Goal: Transaction & Acquisition: Register for event/course

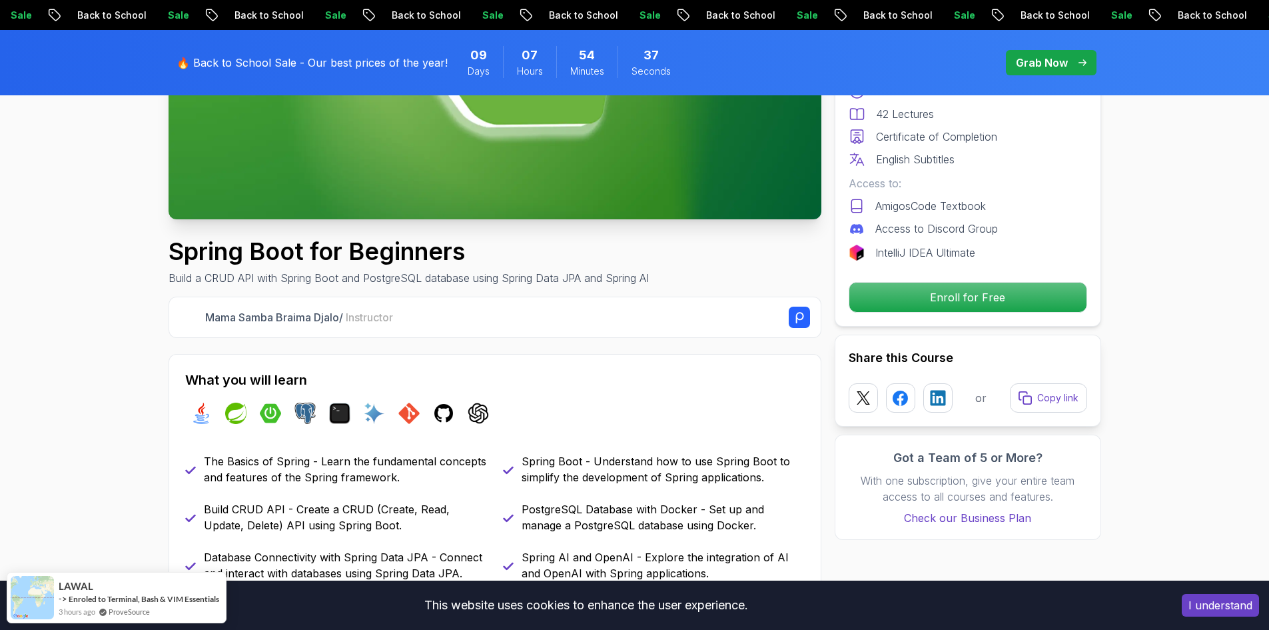
scroll to position [400, 0]
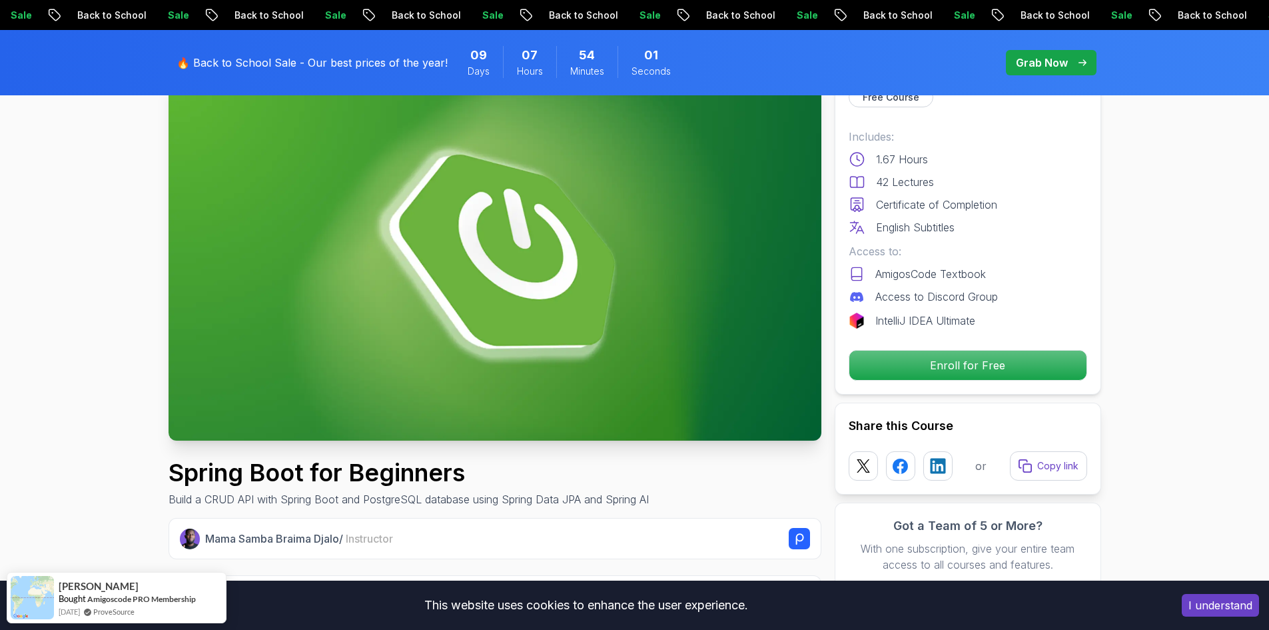
scroll to position [0, 0]
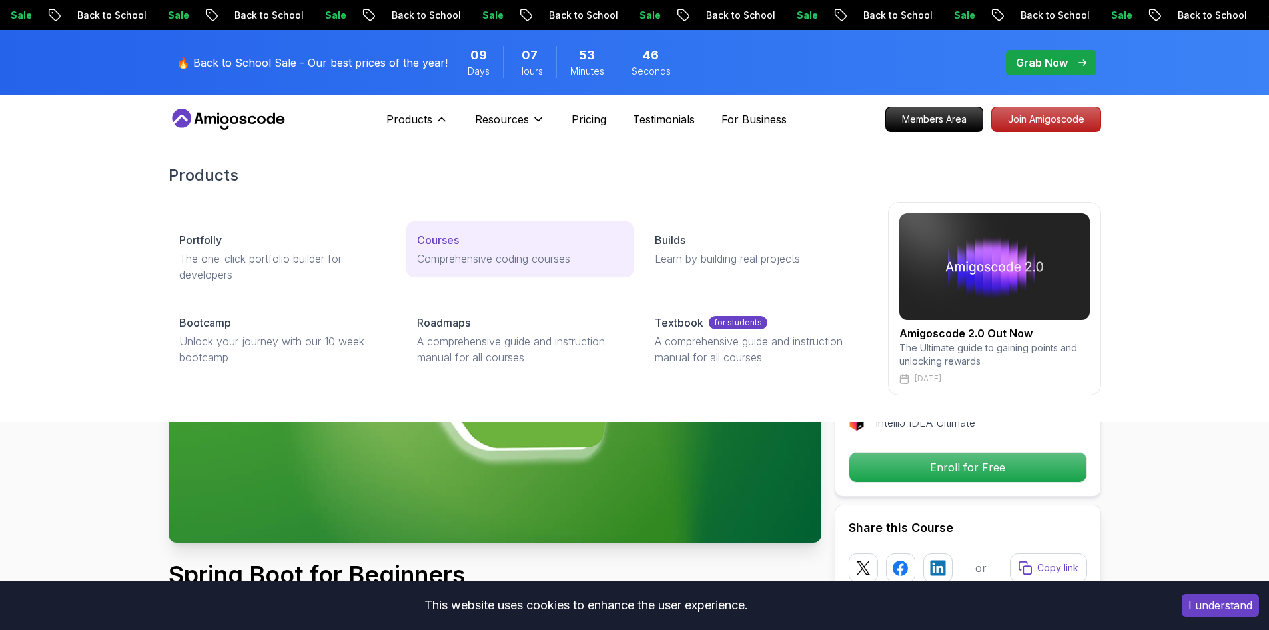
click at [453, 252] on p "Comprehensive coding courses" at bounding box center [520, 259] width 206 height 16
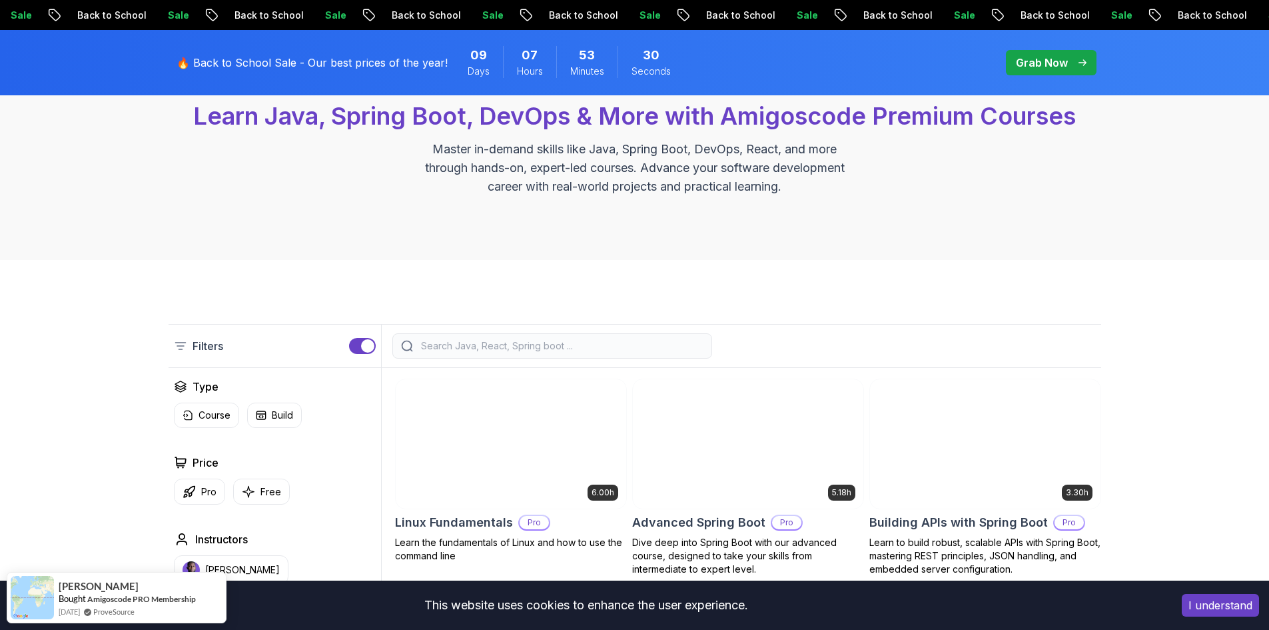
scroll to position [133, 0]
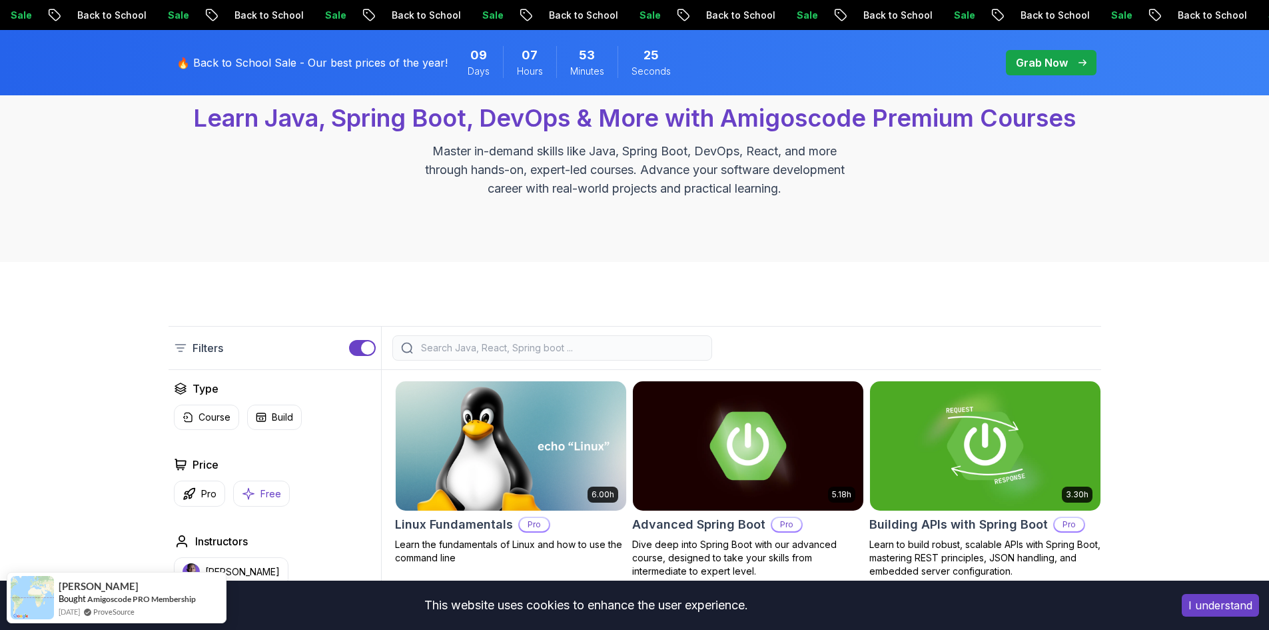
click at [273, 490] on p "Free" at bounding box center [271, 493] width 21 height 13
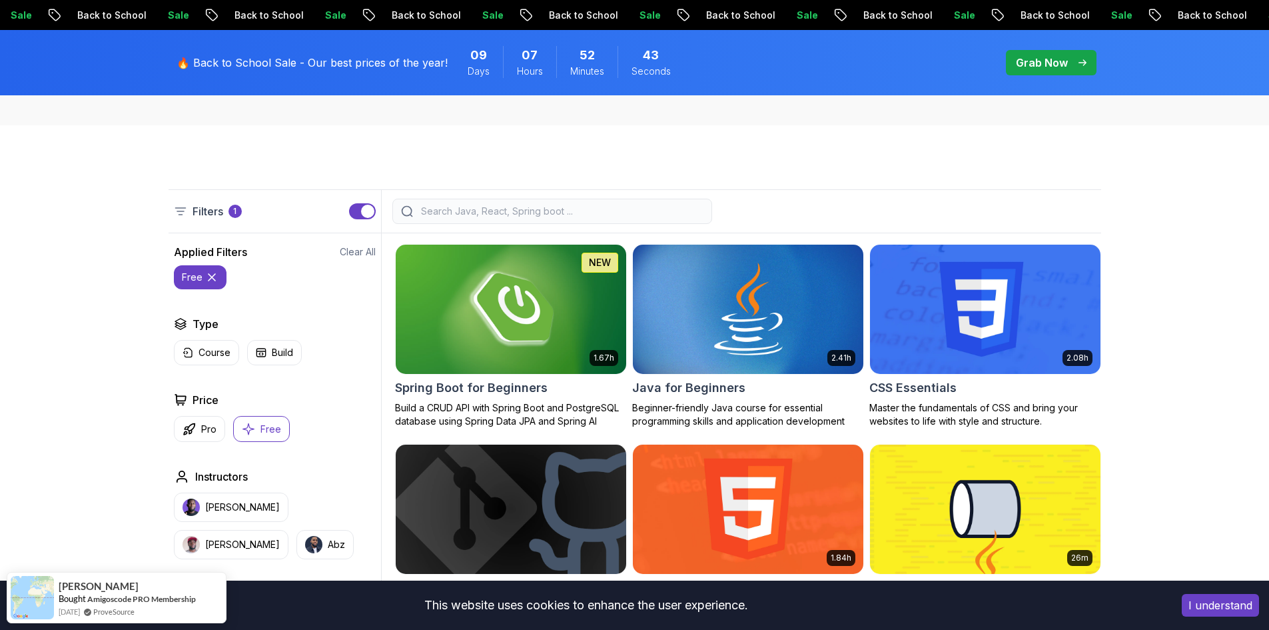
scroll to position [267, 0]
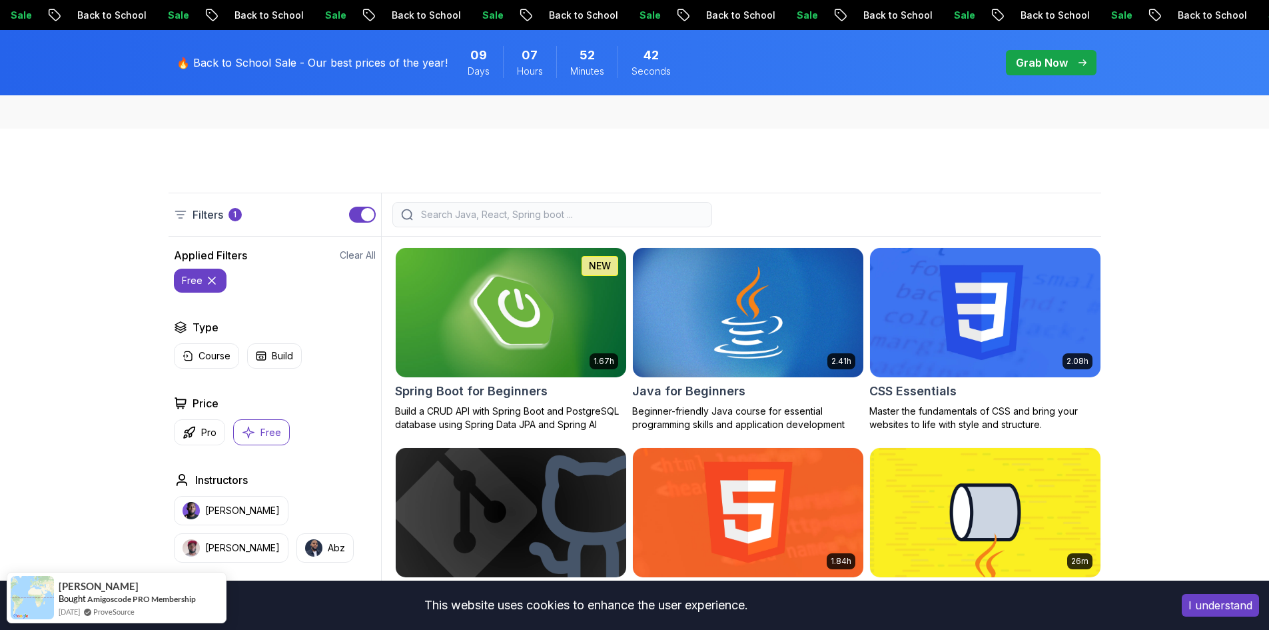
click at [359, 216] on button "button" at bounding box center [362, 215] width 27 height 16
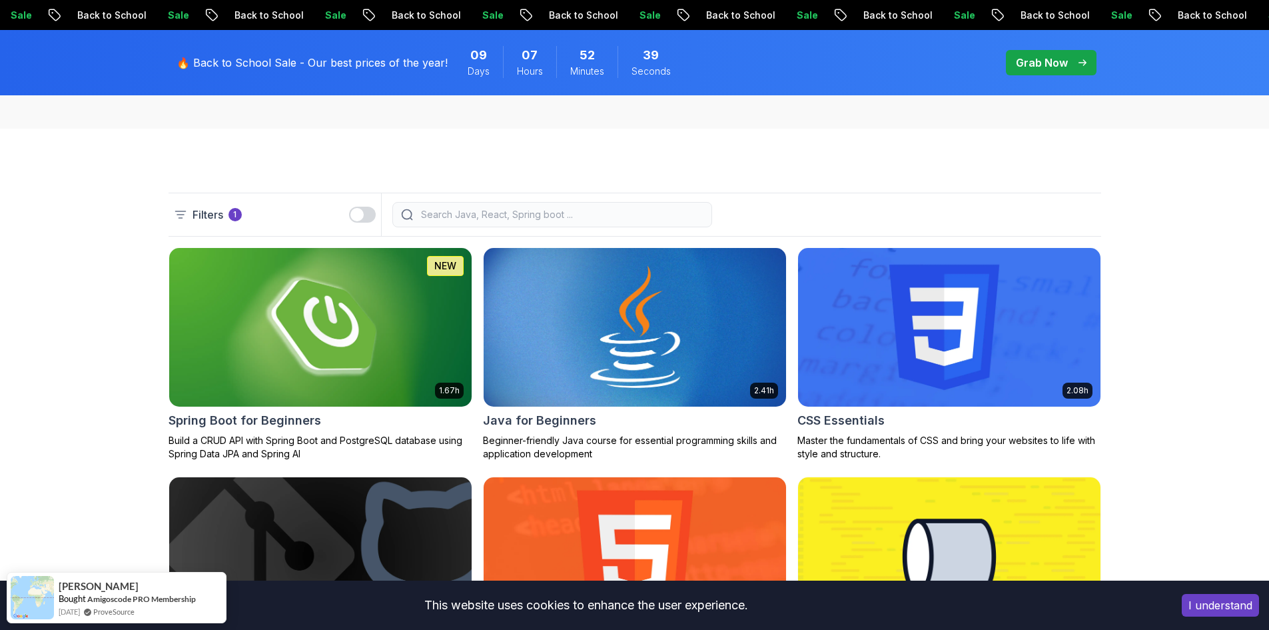
click at [361, 213] on div "button" at bounding box center [357, 214] width 13 height 13
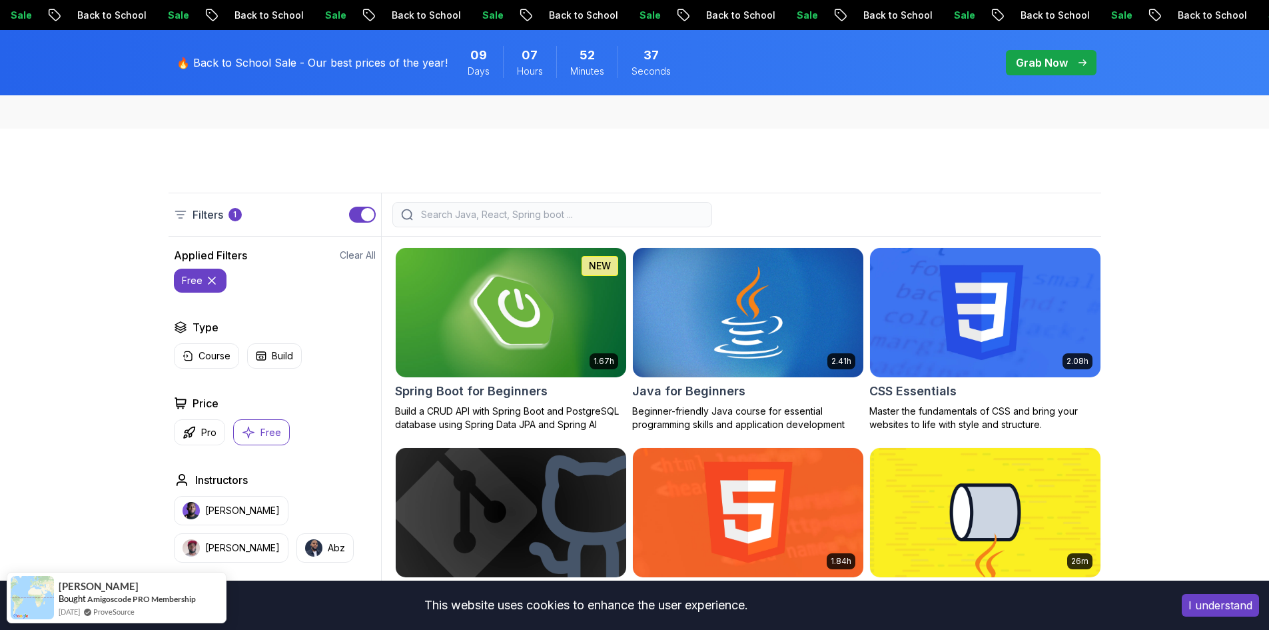
click at [212, 278] on icon at bounding box center [211, 280] width 13 height 13
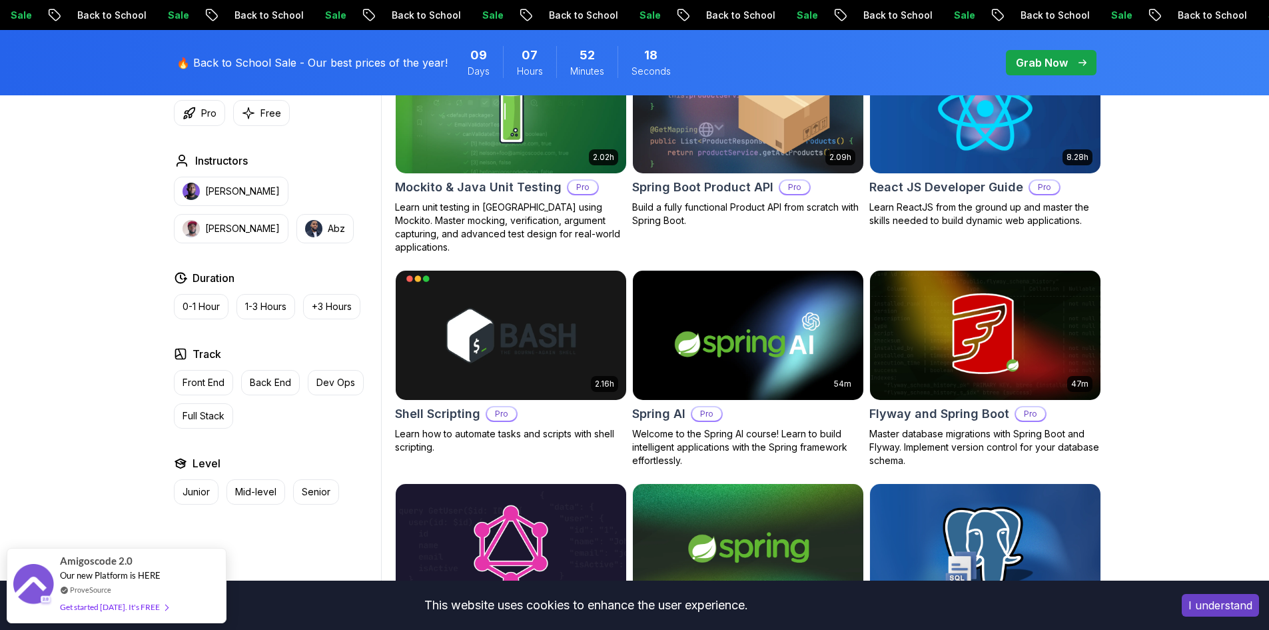
scroll to position [2999, 0]
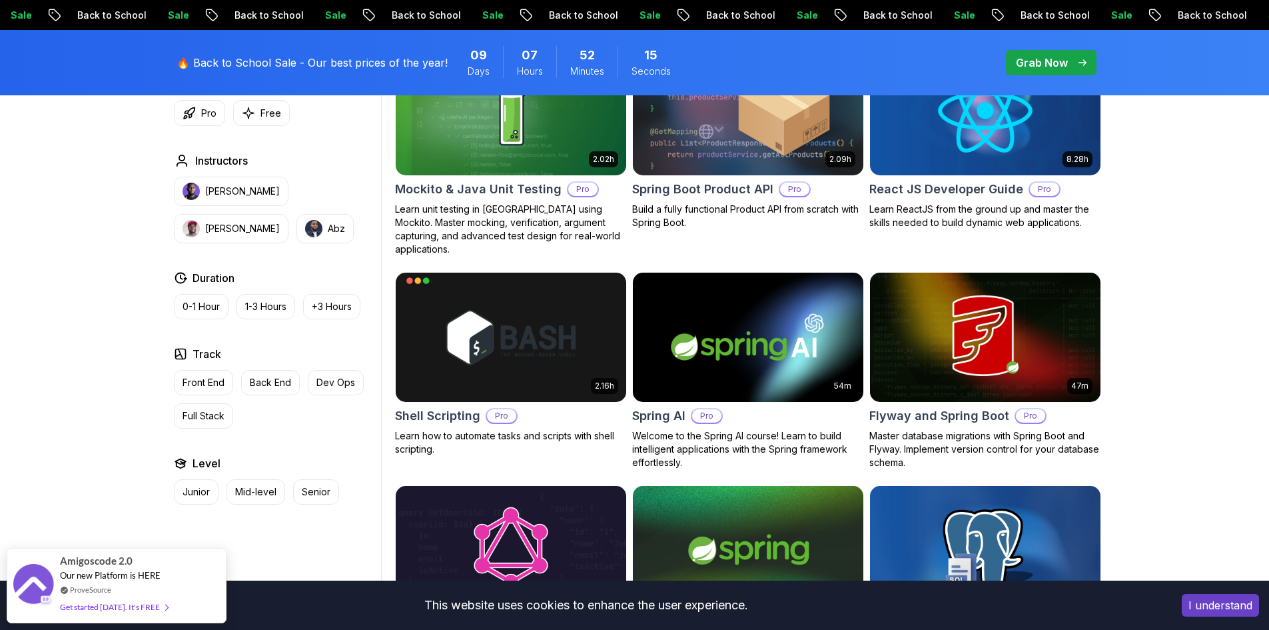
click at [796, 345] on img at bounding box center [748, 336] width 242 height 135
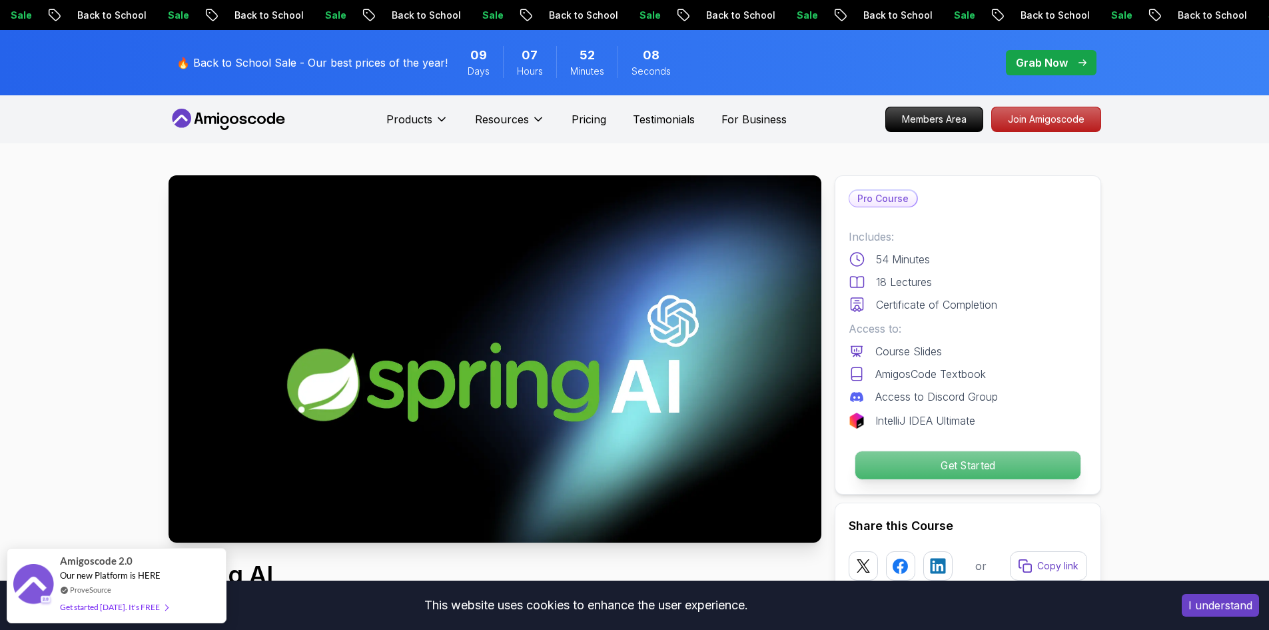
click at [944, 464] on p "Get Started" at bounding box center [967, 465] width 225 height 28
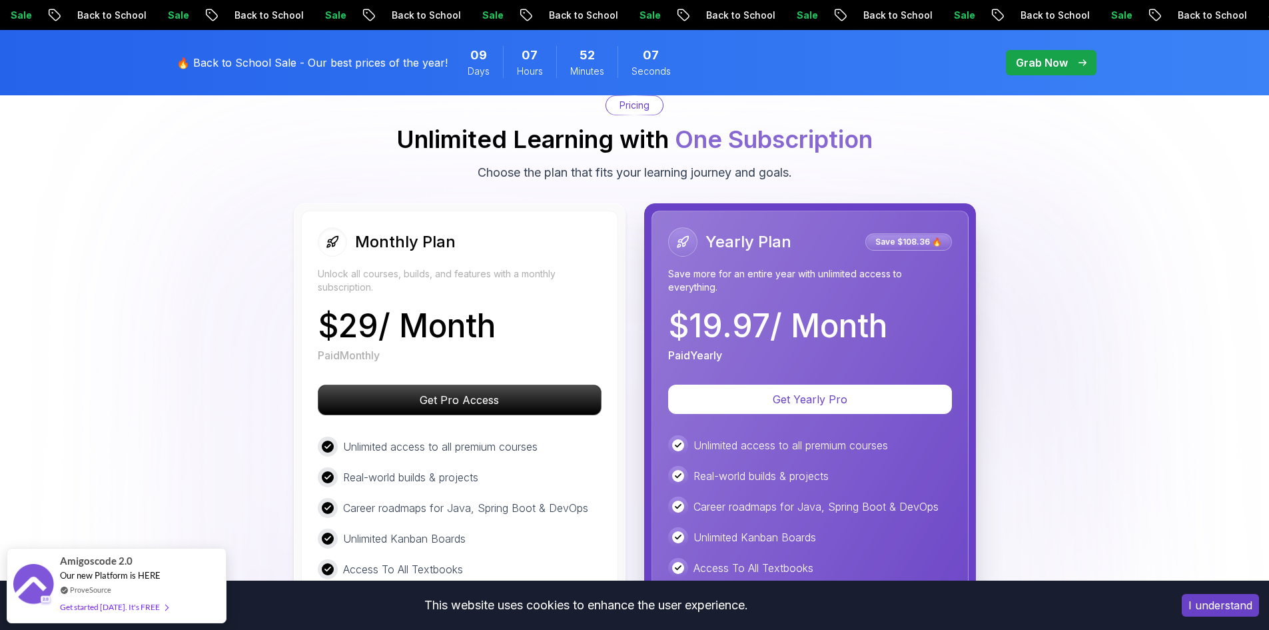
scroll to position [2234, 0]
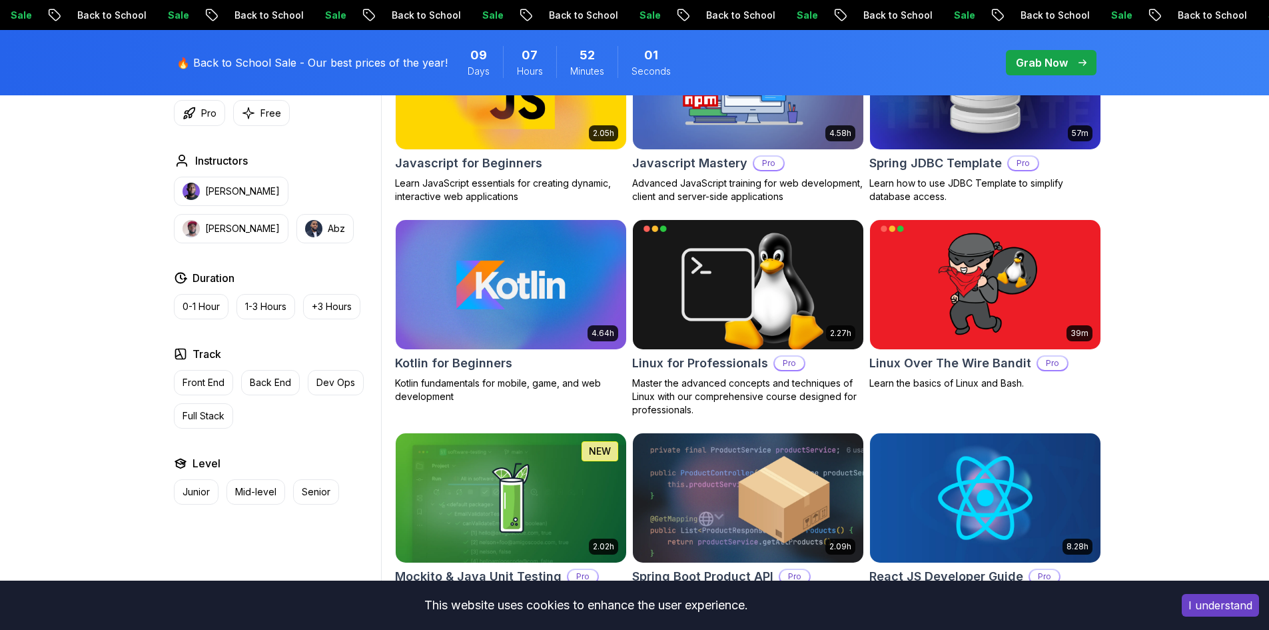
scroll to position [2612, 0]
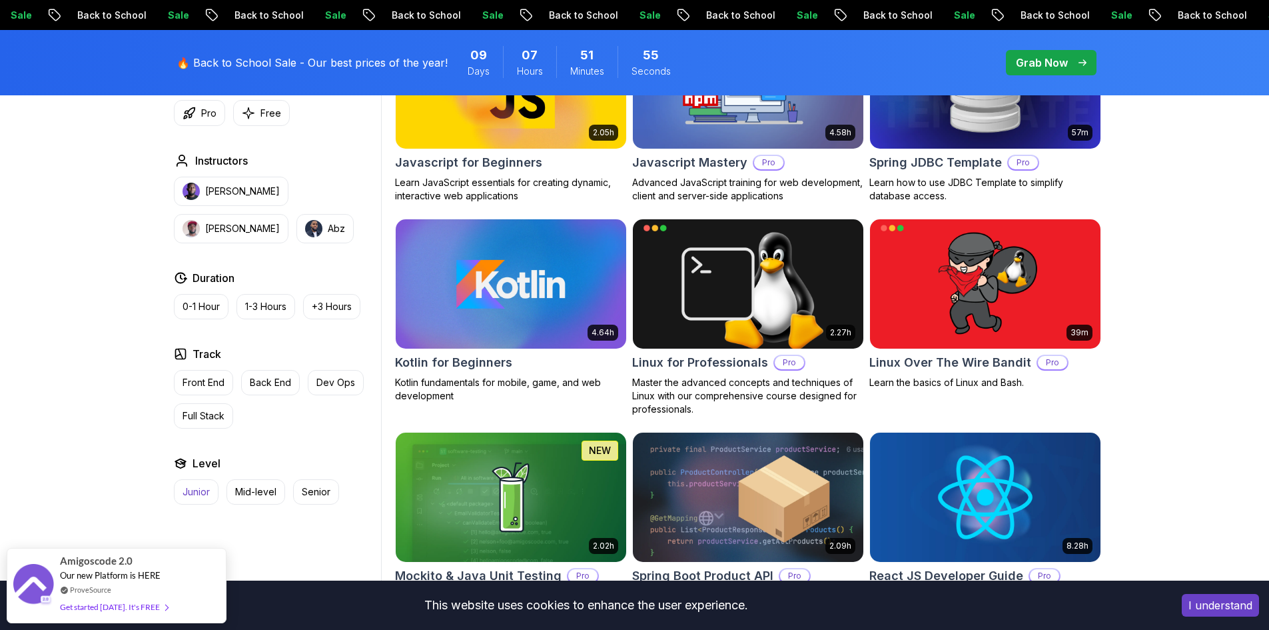
click at [192, 491] on p "Junior" at bounding box center [196, 491] width 27 height 13
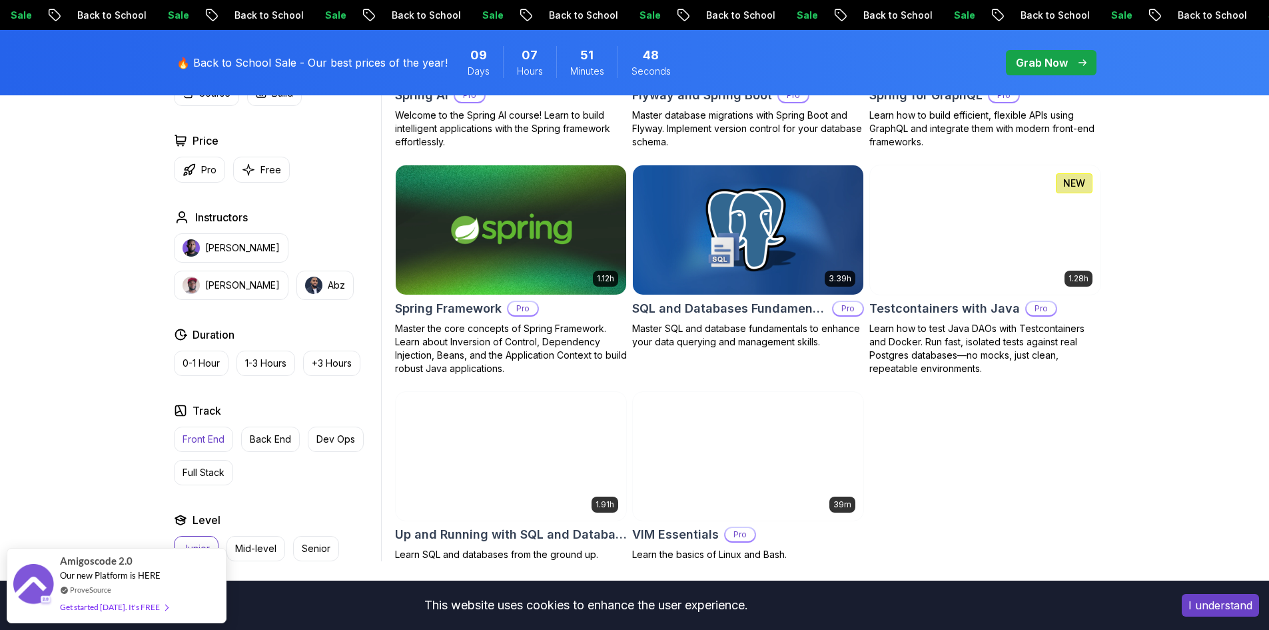
scroll to position [2279, 0]
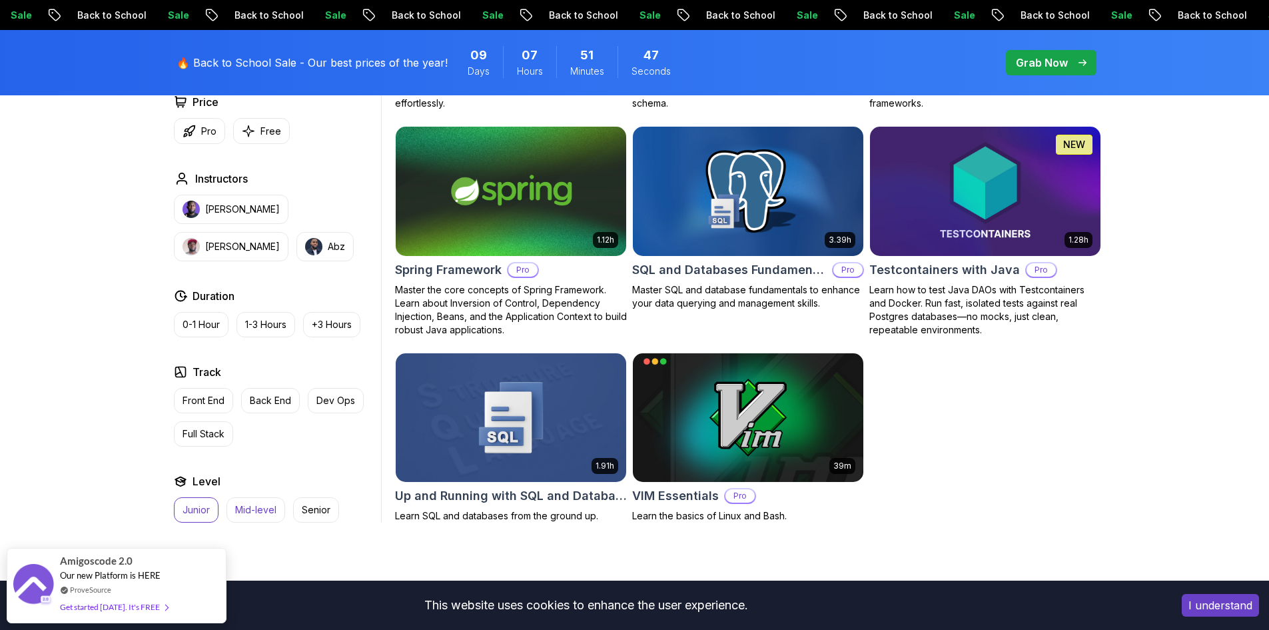
click at [250, 511] on p "Mid-level" at bounding box center [255, 509] width 41 height 13
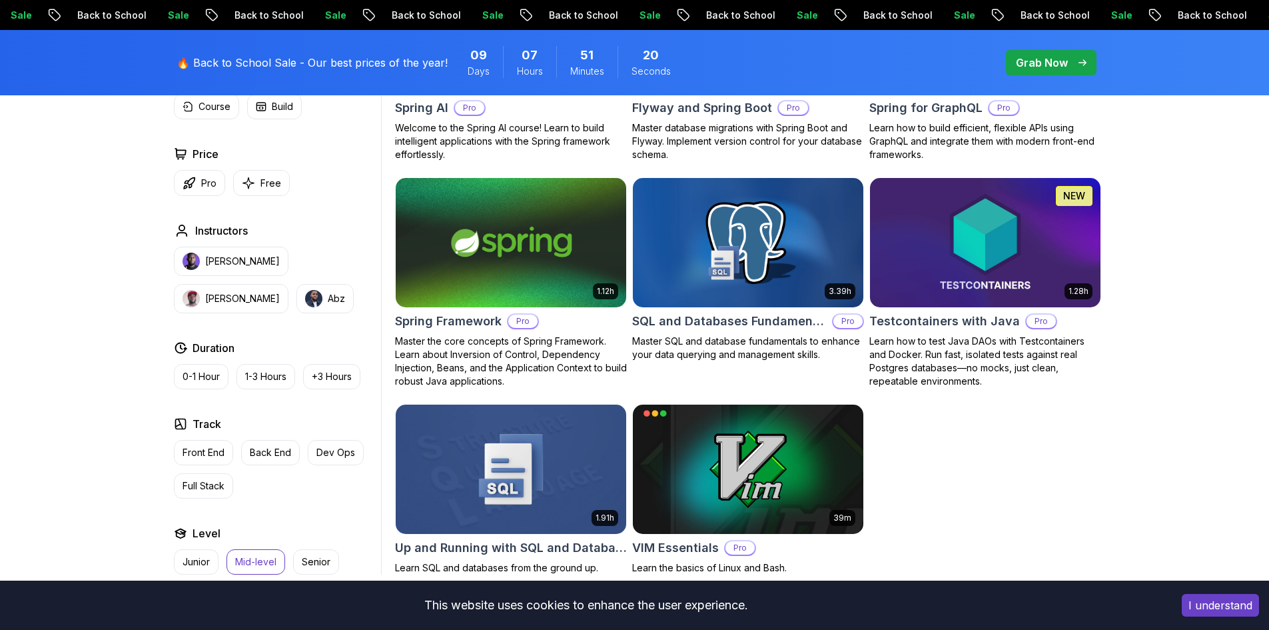
scroll to position [2745, 0]
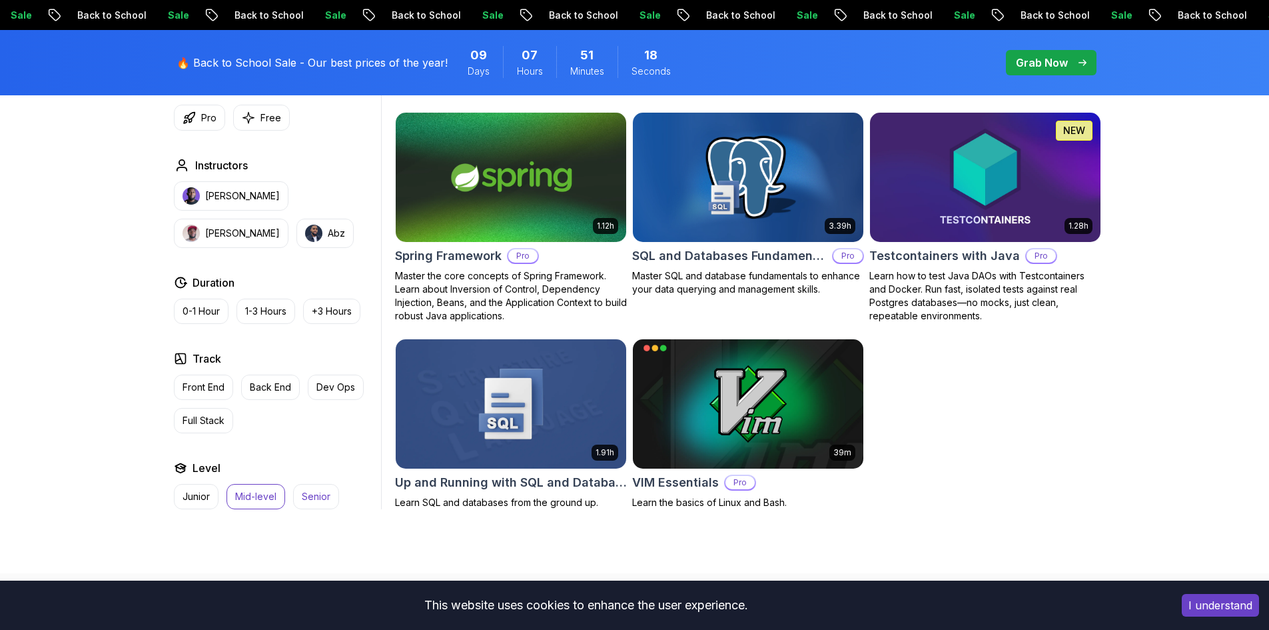
click at [314, 490] on p "Senior" at bounding box center [316, 496] width 29 height 13
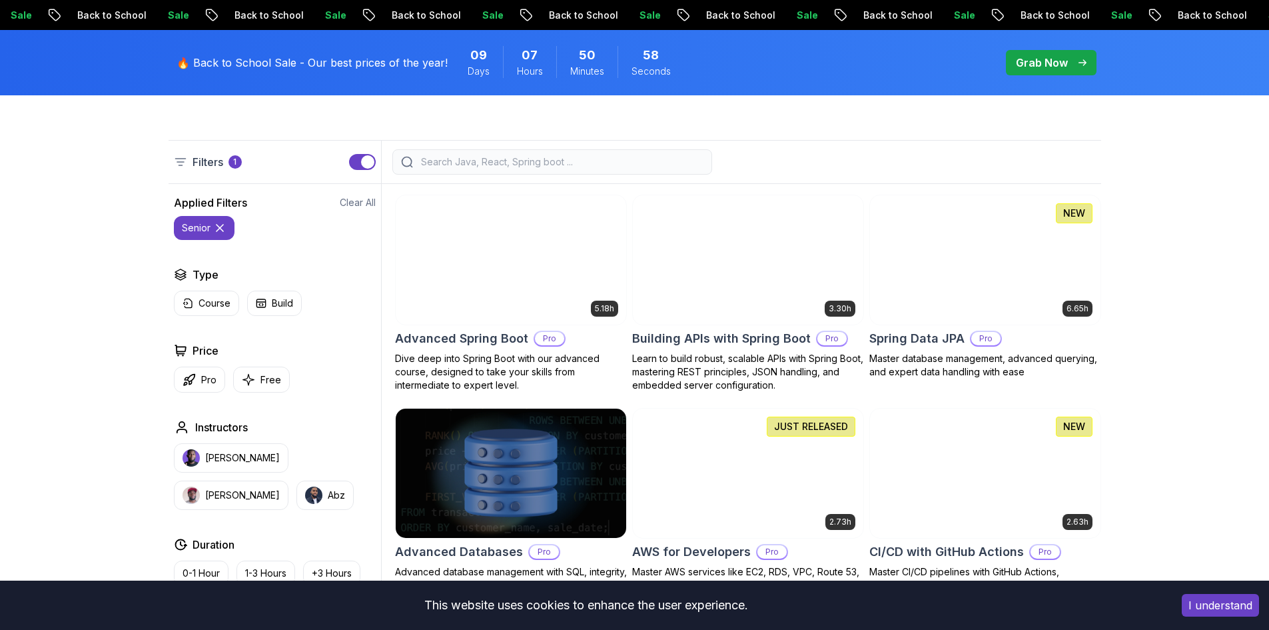
scroll to position [347, 0]
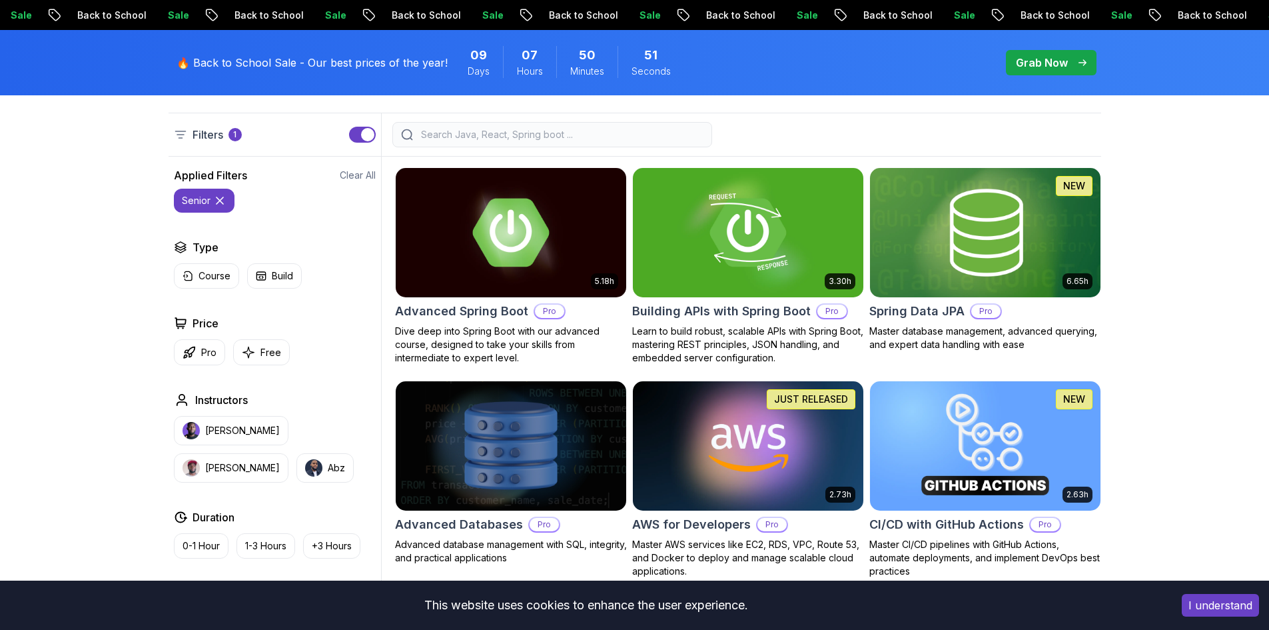
click at [218, 202] on icon at bounding box center [220, 200] width 7 height 7
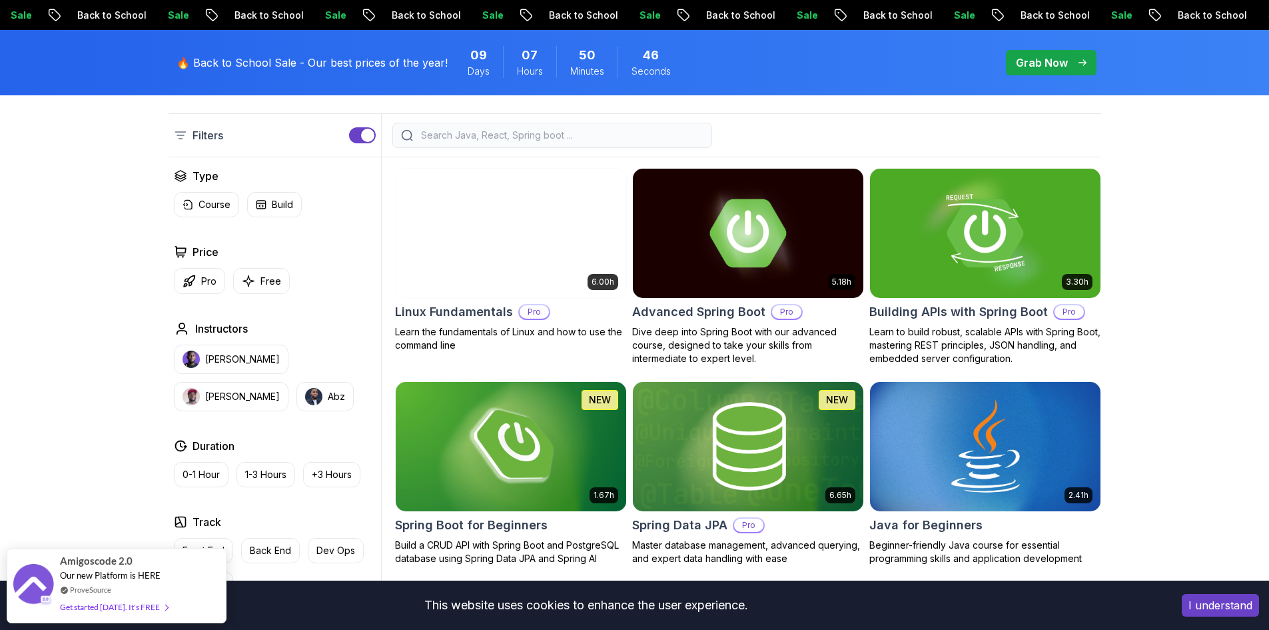
scroll to position [347, 0]
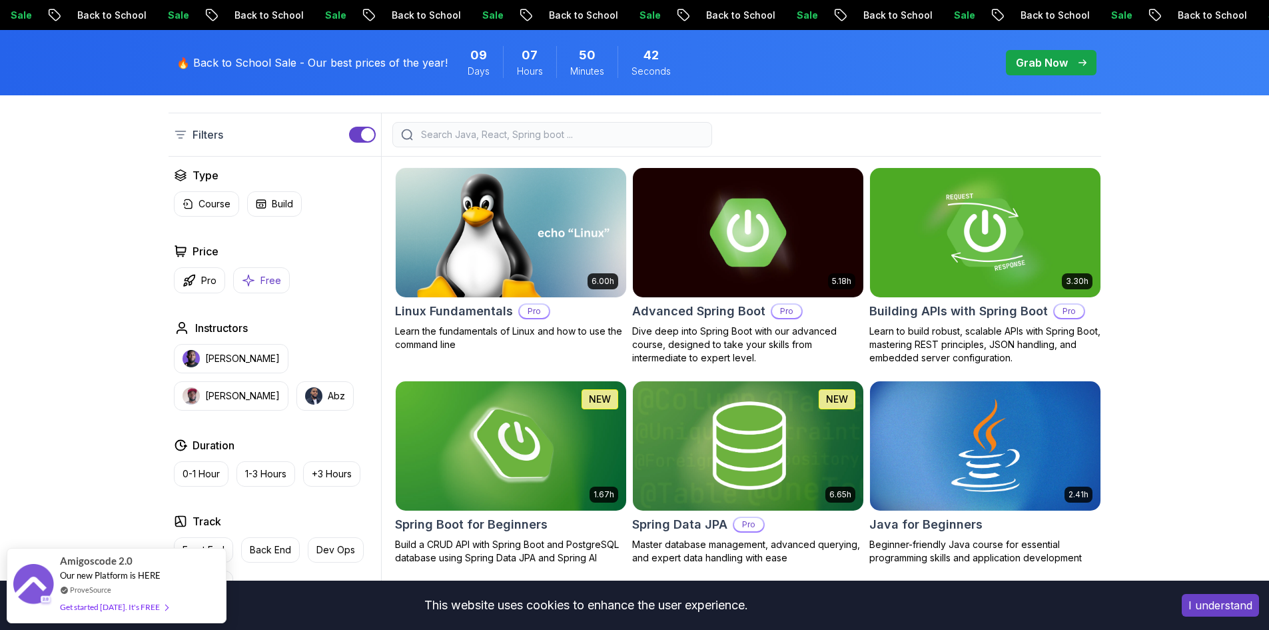
click at [261, 286] on p "Free" at bounding box center [271, 280] width 21 height 13
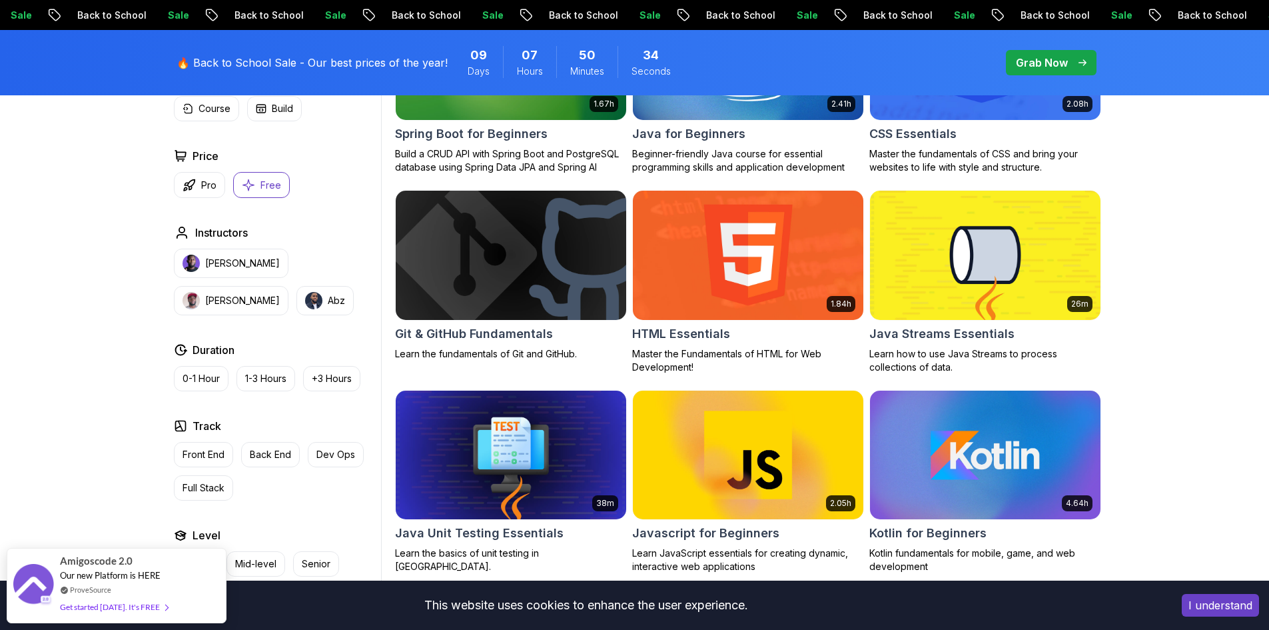
scroll to position [546, 0]
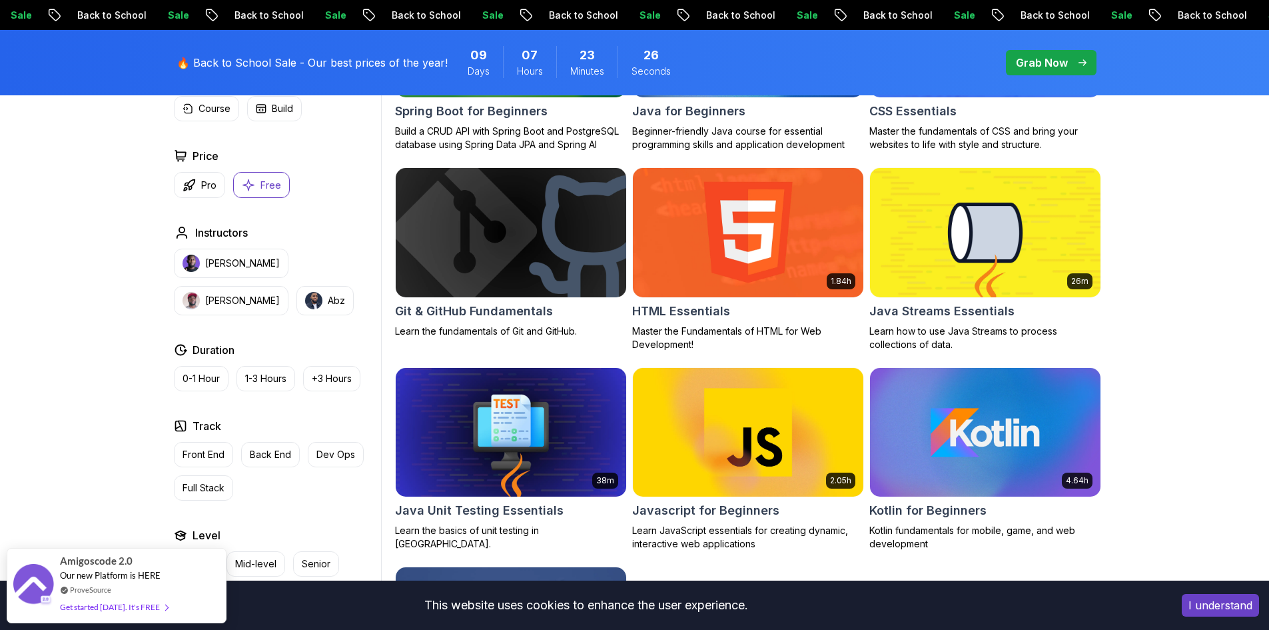
click at [981, 259] on img at bounding box center [985, 232] width 242 height 135
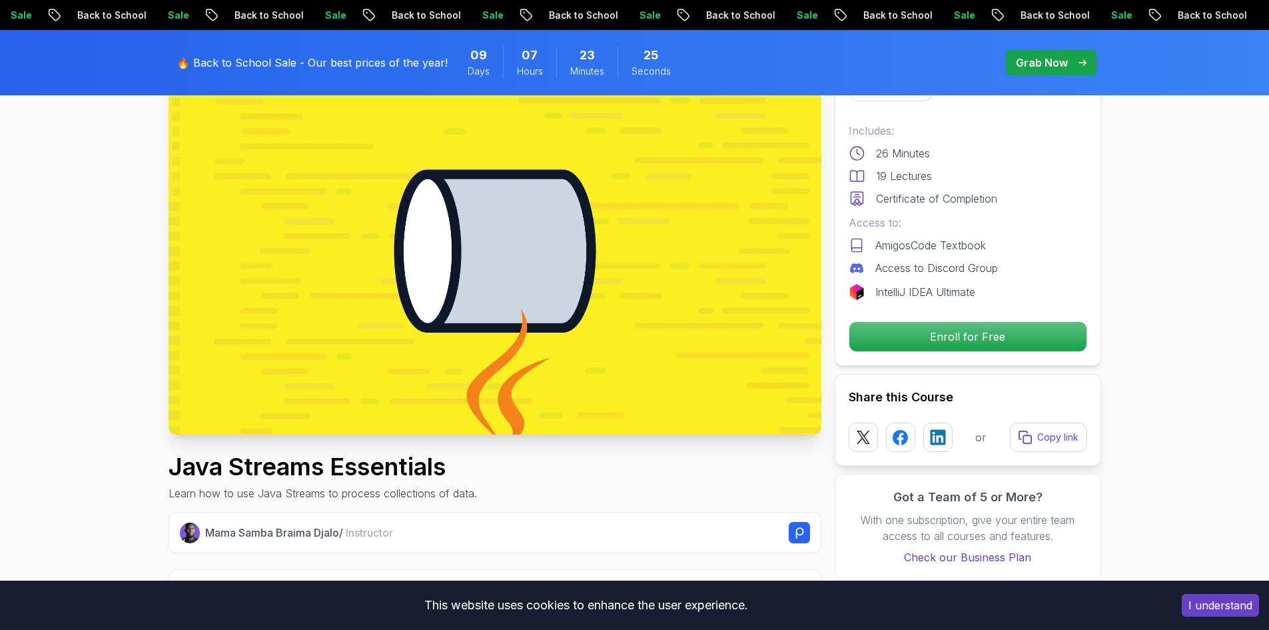
scroll to position [200, 0]
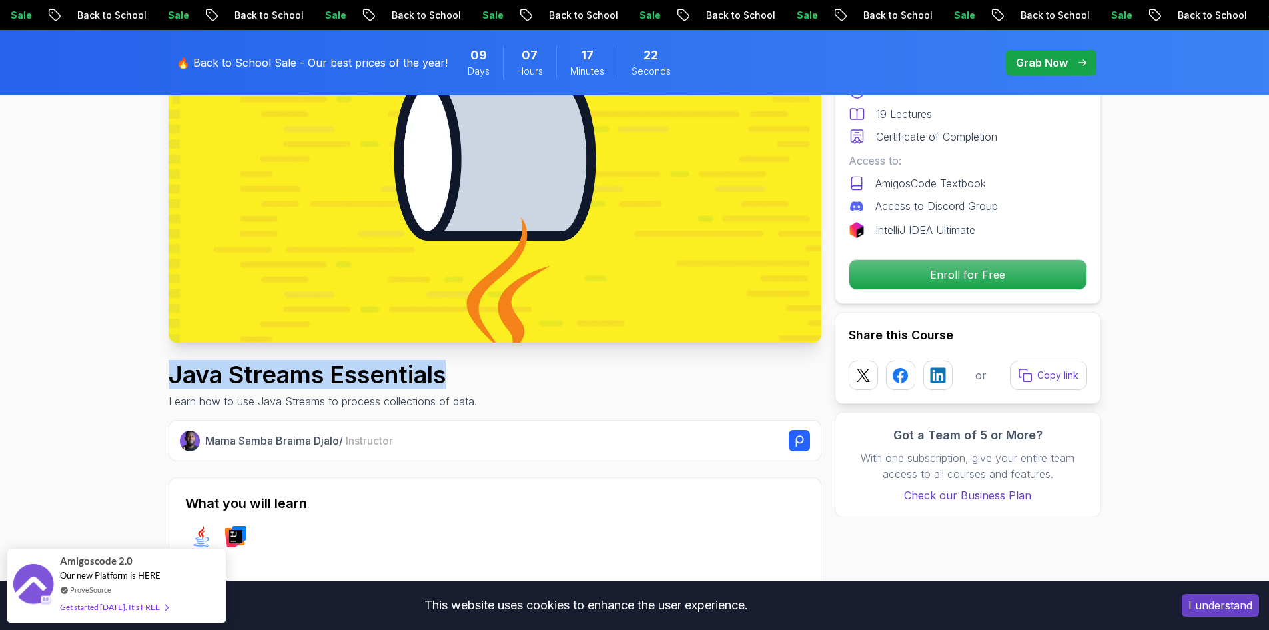
drag, startPoint x: 453, startPoint y: 377, endPoint x: 168, endPoint y: 375, distance: 285.2
click at [169, 375] on h1 "Java Streams Essentials" at bounding box center [323, 374] width 309 height 27
copy h1 "Java Streams Essentials"
click at [556, 392] on div "Java Streams Essentials Learn how to use Java Streams to process collections of…" at bounding box center [495, 385] width 653 height 48
click at [394, 375] on h1 "Java Streams Essentials" at bounding box center [323, 374] width 309 height 27
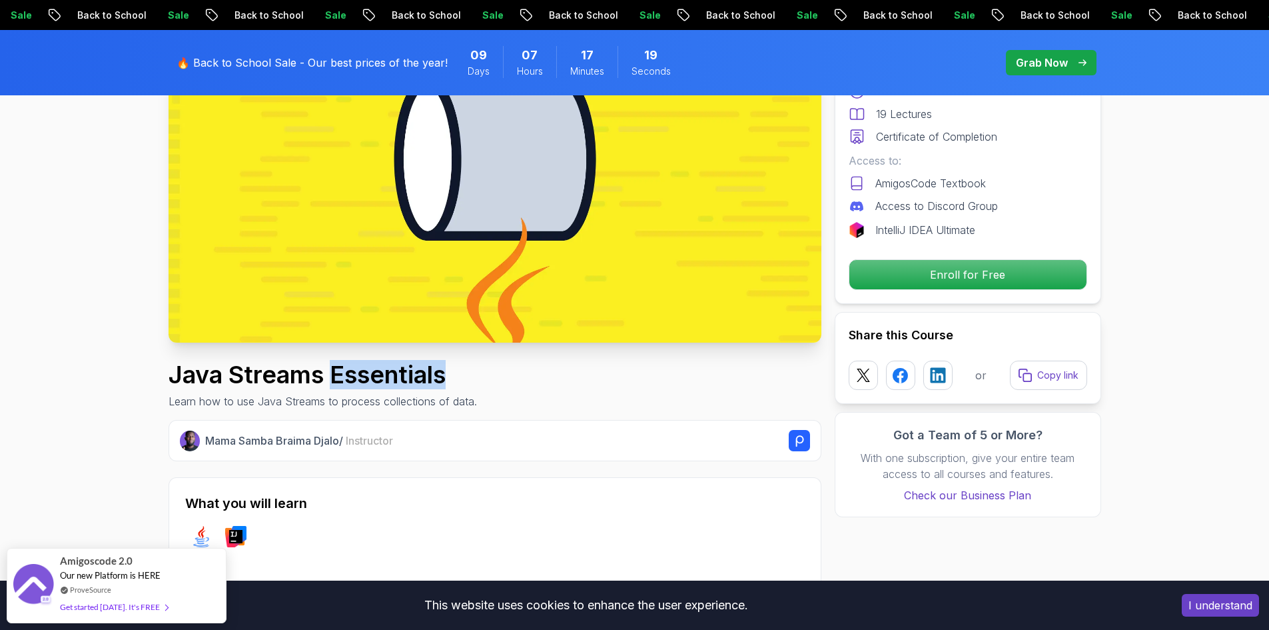
click at [394, 375] on h1 "Java Streams Essentials" at bounding box center [323, 374] width 309 height 27
copy h1 "Essentials"
click at [523, 380] on div "Java Streams Essentials Learn how to use Java Streams to process collections of…" at bounding box center [495, 385] width 653 height 48
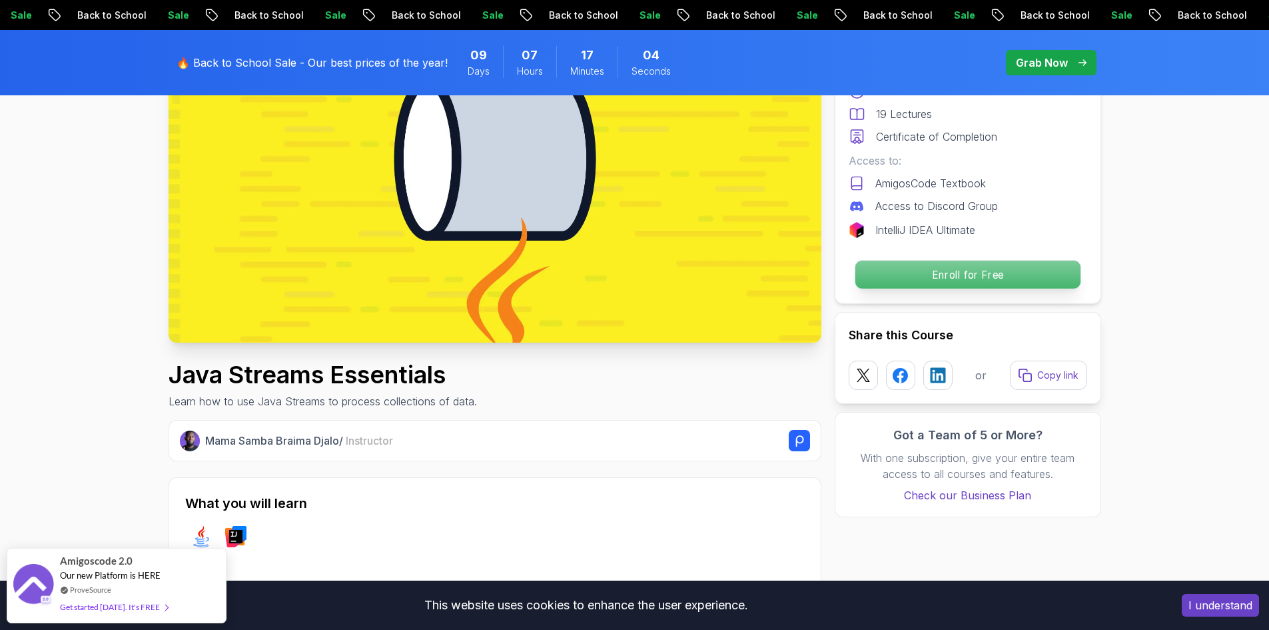
click at [938, 277] on p "Enroll for Free" at bounding box center [967, 275] width 225 height 28
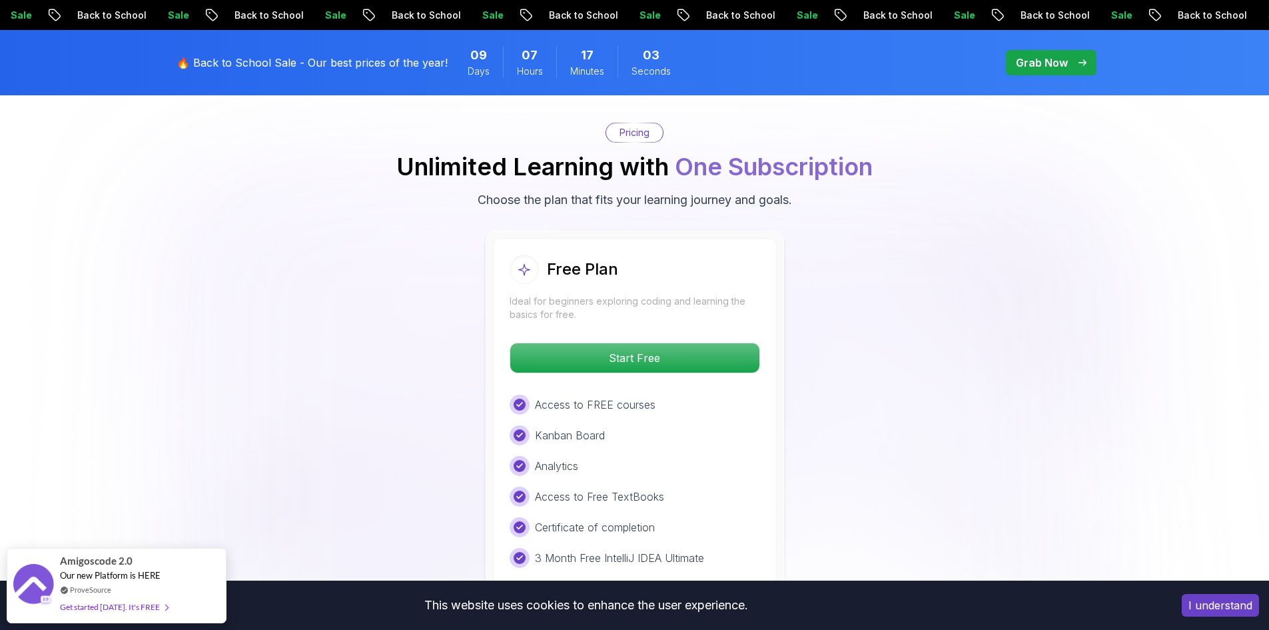
scroll to position [2291, 0]
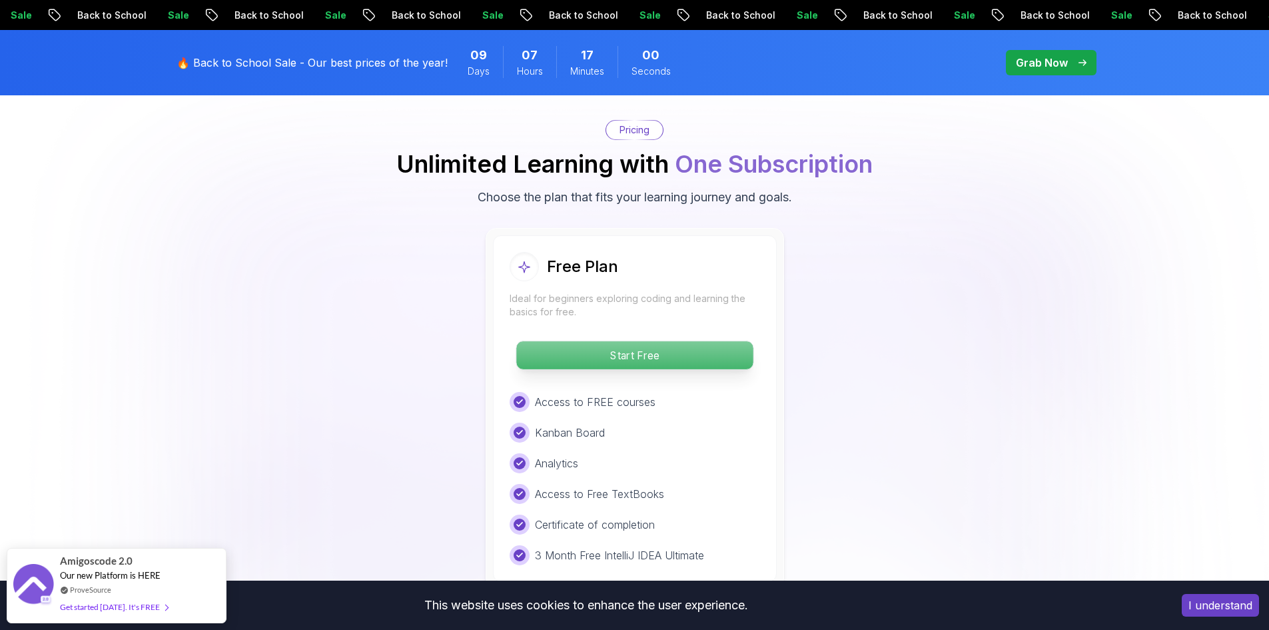
click at [613, 341] on p "Start Free" at bounding box center [634, 355] width 237 height 28
